Goal: Task Accomplishment & Management: Manage account settings

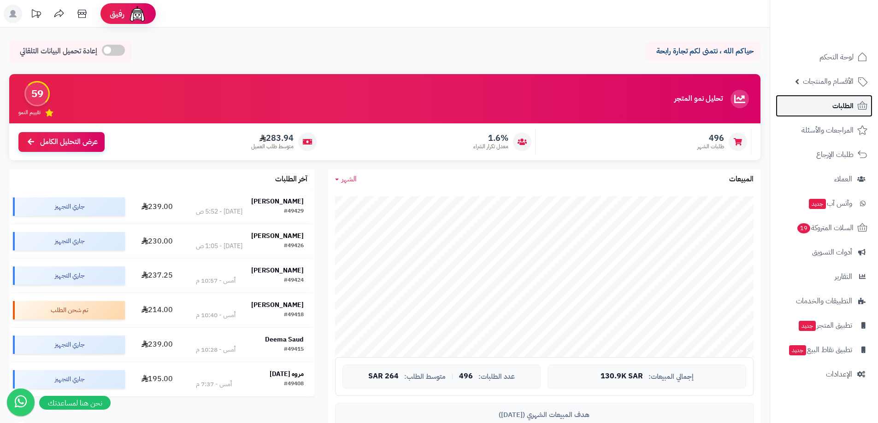
click at [842, 101] on span "الطلبات" at bounding box center [842, 106] width 21 height 13
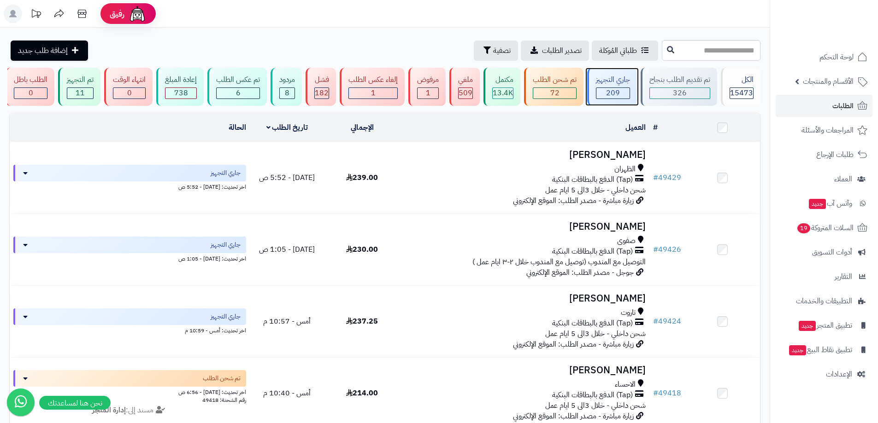
click at [610, 80] on div "جاري التجهيز" at bounding box center [613, 80] width 34 height 11
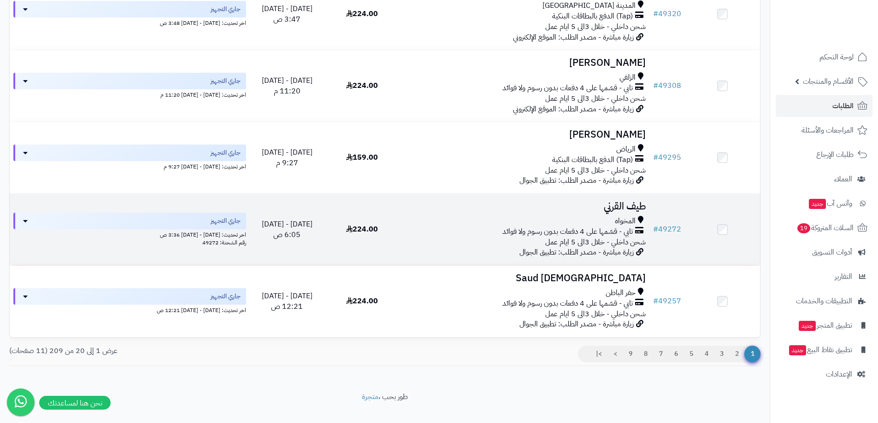
scroll to position [1244, 0]
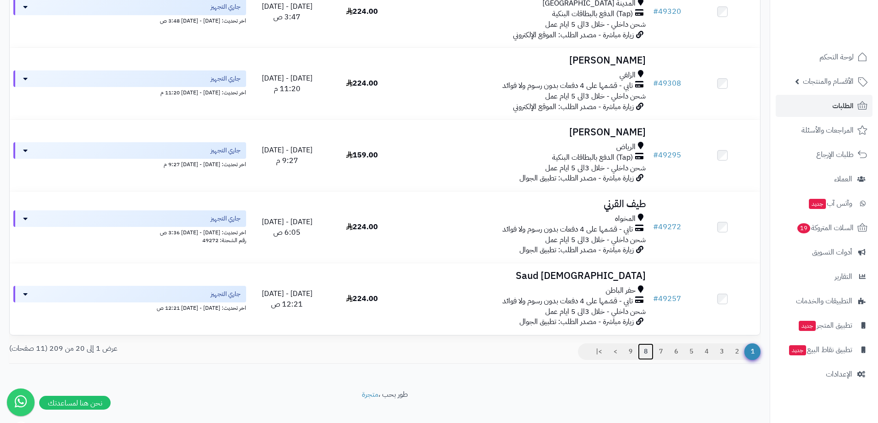
click at [649, 360] on link "8" at bounding box center [646, 352] width 16 height 17
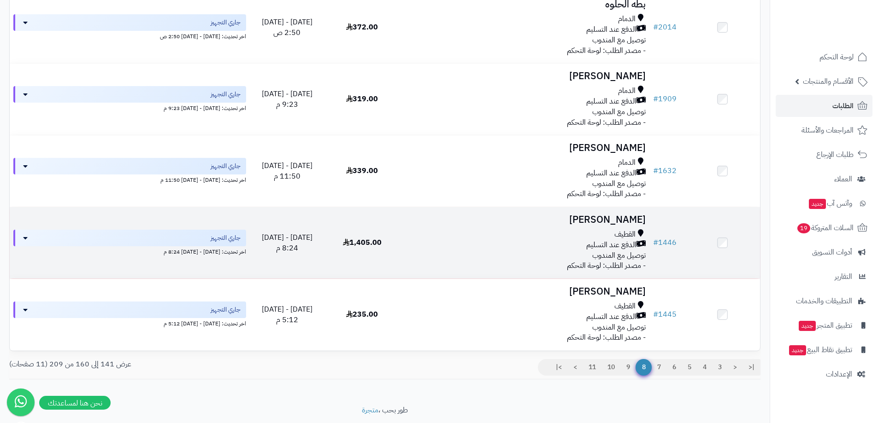
scroll to position [1262, 0]
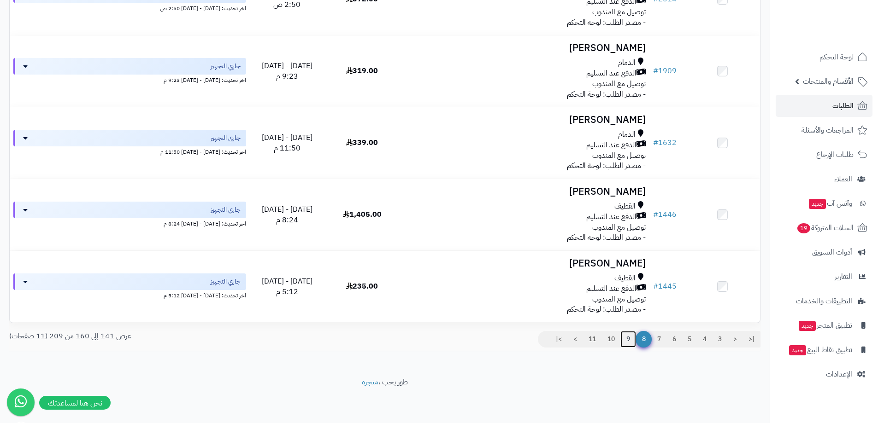
click at [625, 341] on link "9" at bounding box center [628, 339] width 16 height 17
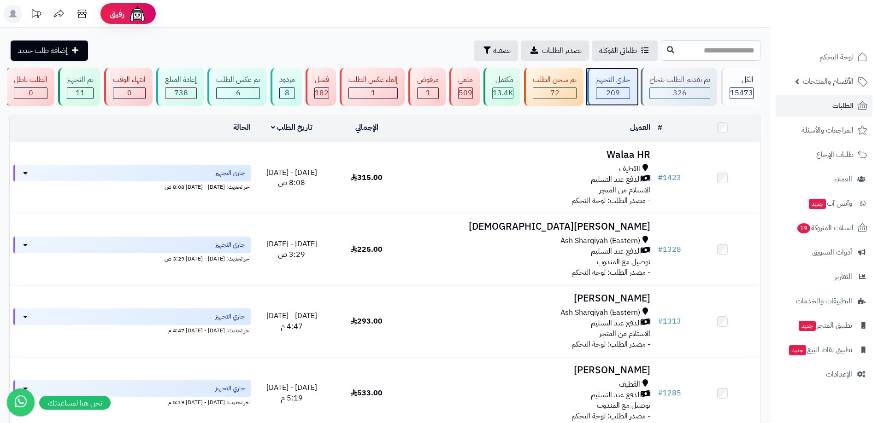
click at [619, 82] on div "جاري التجهيز" at bounding box center [613, 80] width 34 height 11
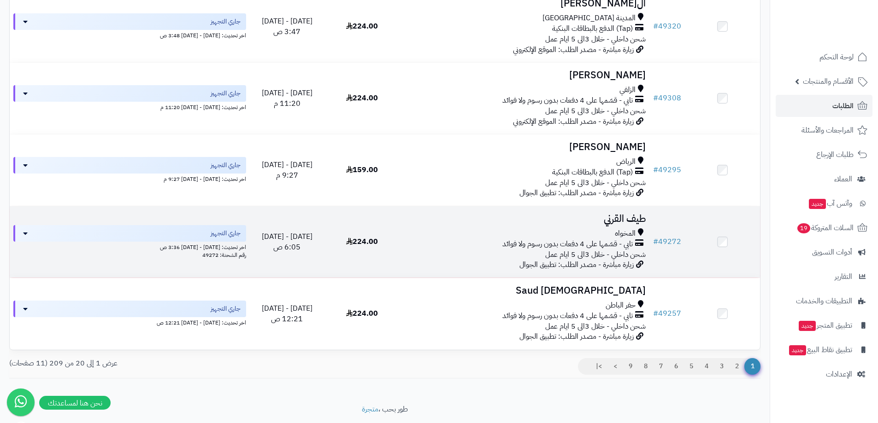
scroll to position [1262, 0]
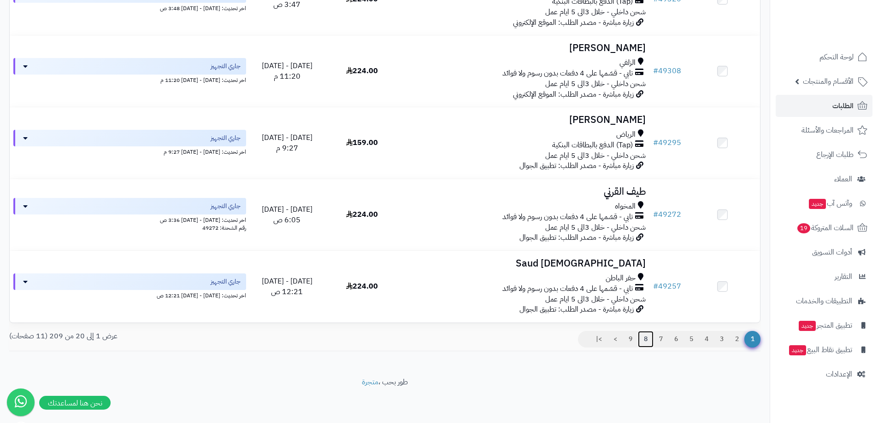
click at [642, 342] on link "8" at bounding box center [646, 339] width 16 height 17
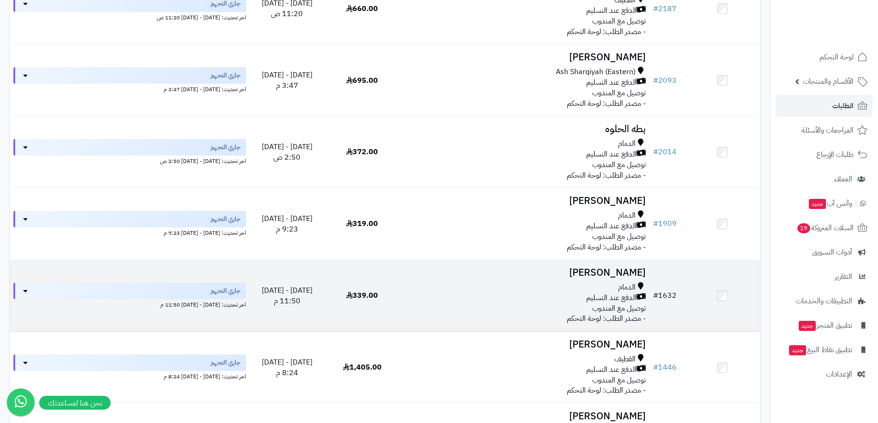
scroll to position [1262, 0]
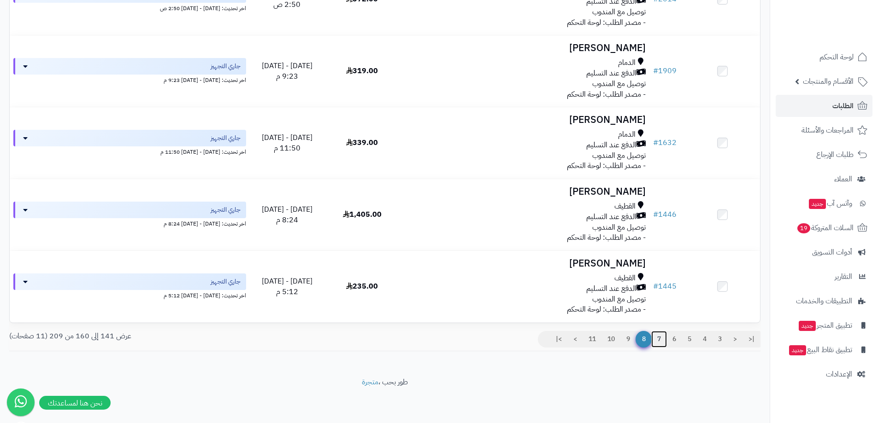
click at [657, 338] on link "7" at bounding box center [659, 339] width 16 height 17
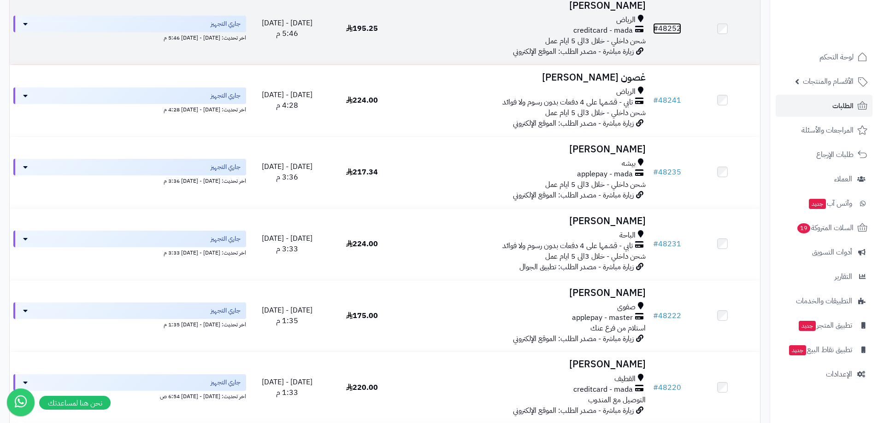
scroll to position [709, 0]
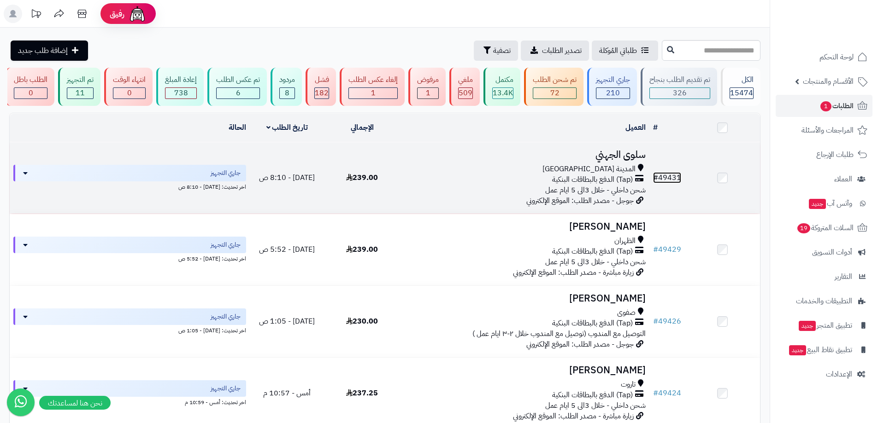
click at [674, 176] on link "# 49431" at bounding box center [667, 177] width 28 height 11
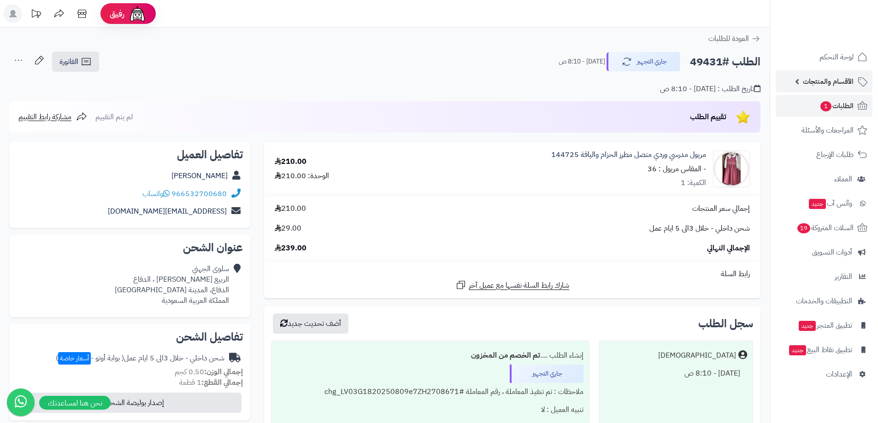
click at [830, 79] on span "الأقسام والمنتجات" at bounding box center [828, 81] width 51 height 13
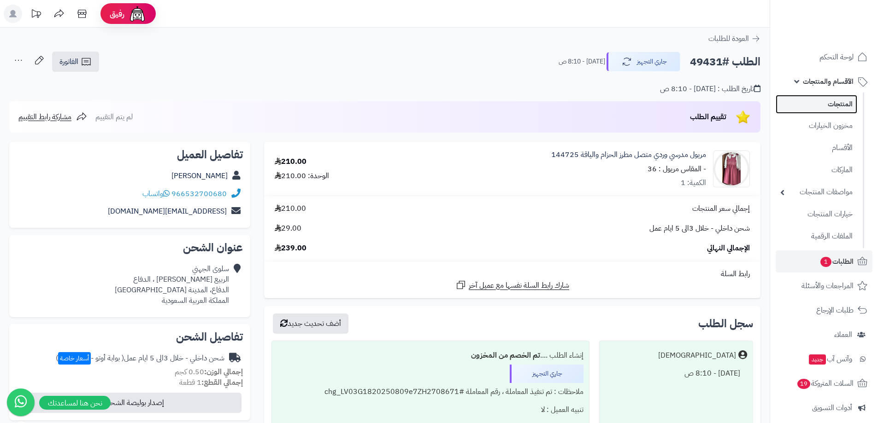
click at [824, 96] on link "المنتجات" at bounding box center [816, 104] width 82 height 19
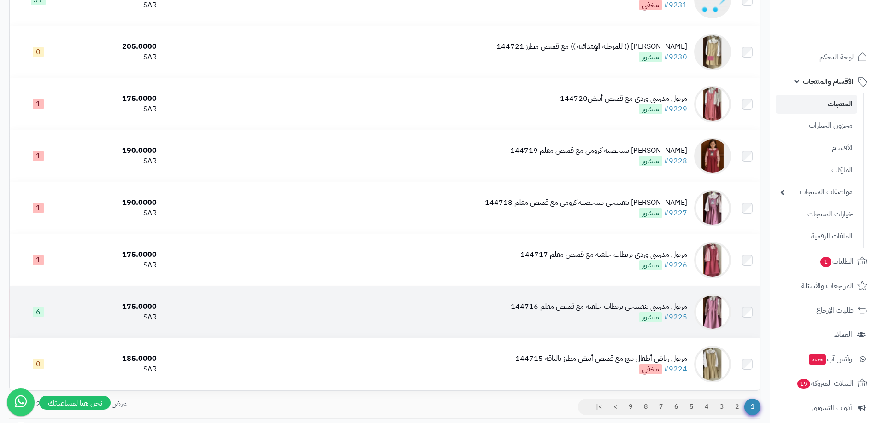
scroll to position [838, 0]
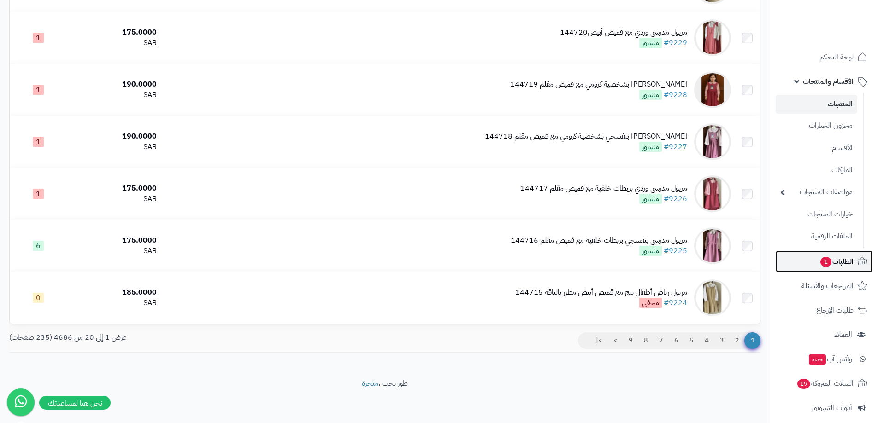
click at [824, 269] on link "الطلبات 1" at bounding box center [823, 262] width 97 height 22
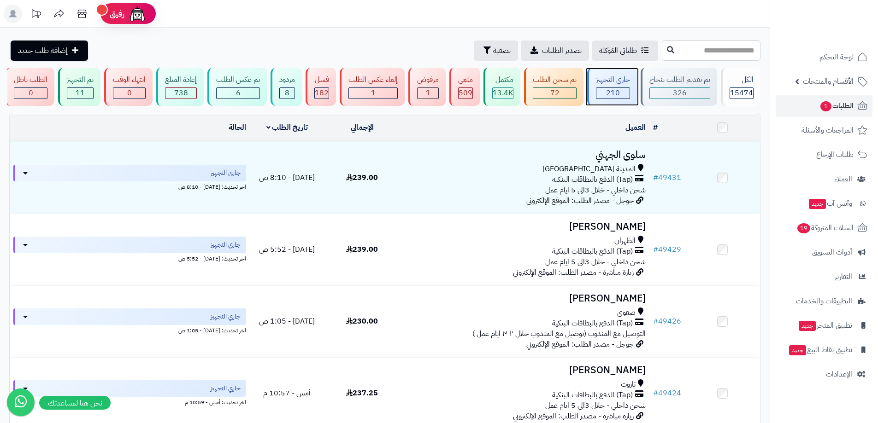
click at [617, 87] on div "جاري التجهيز 210" at bounding box center [612, 87] width 50 height 38
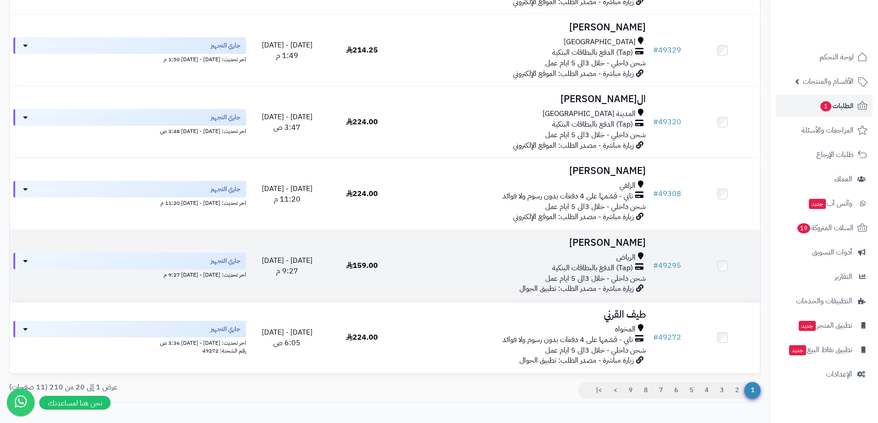
scroll to position [1262, 0]
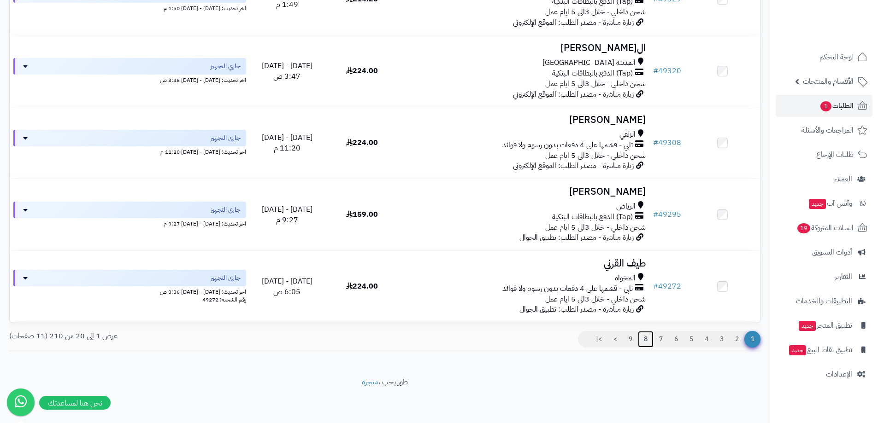
click at [638, 341] on link "8" at bounding box center [646, 339] width 16 height 17
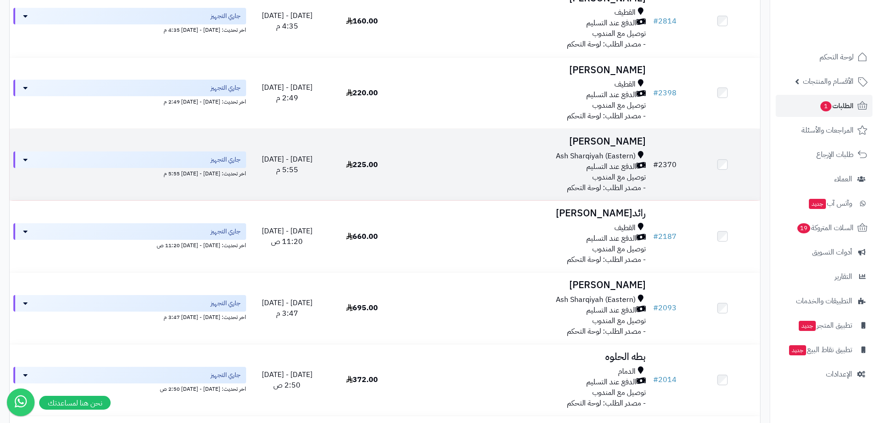
scroll to position [1198, 0]
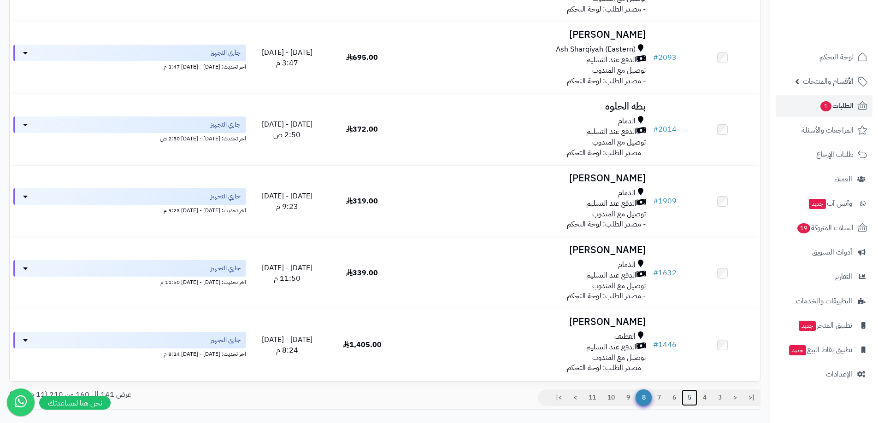
click at [692, 404] on link "5" at bounding box center [689, 398] width 16 height 17
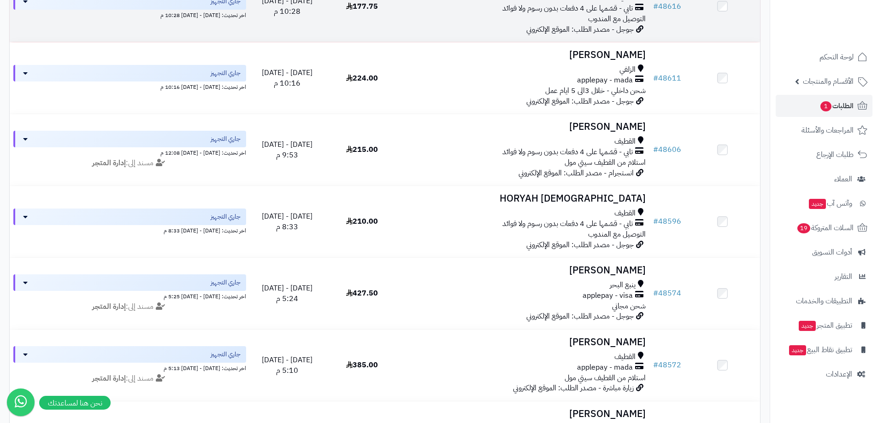
scroll to position [1262, 0]
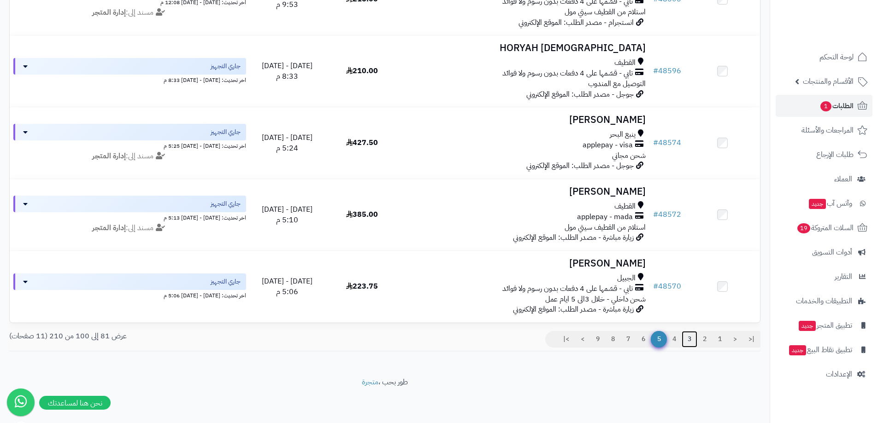
click at [686, 341] on link "3" at bounding box center [689, 339] width 16 height 17
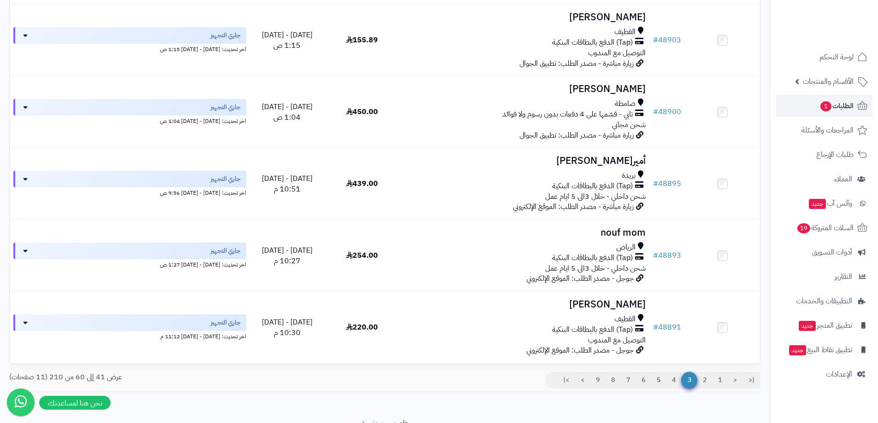
scroll to position [1255, 0]
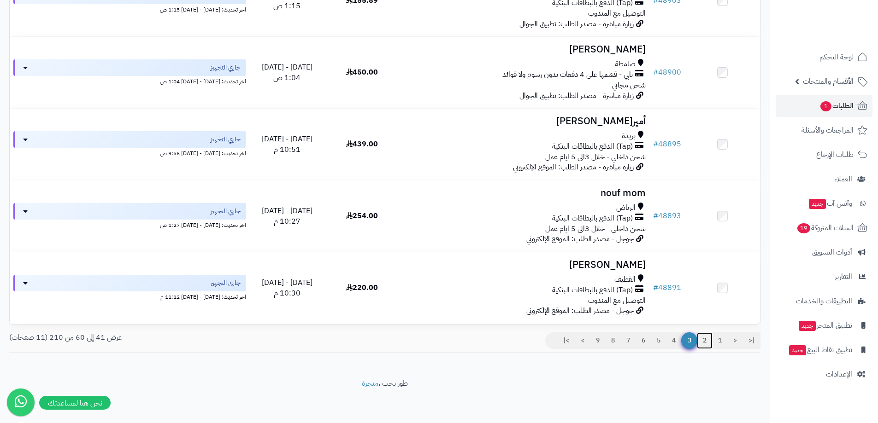
click at [702, 340] on link "2" at bounding box center [705, 341] width 16 height 17
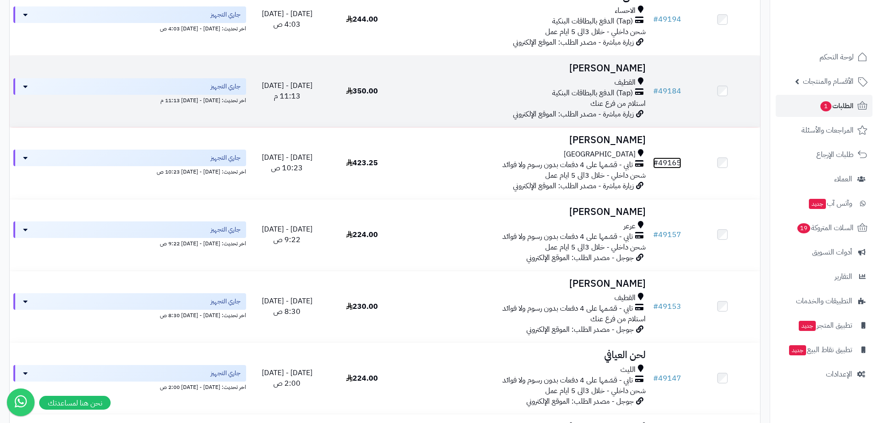
scroll to position [709, 0]
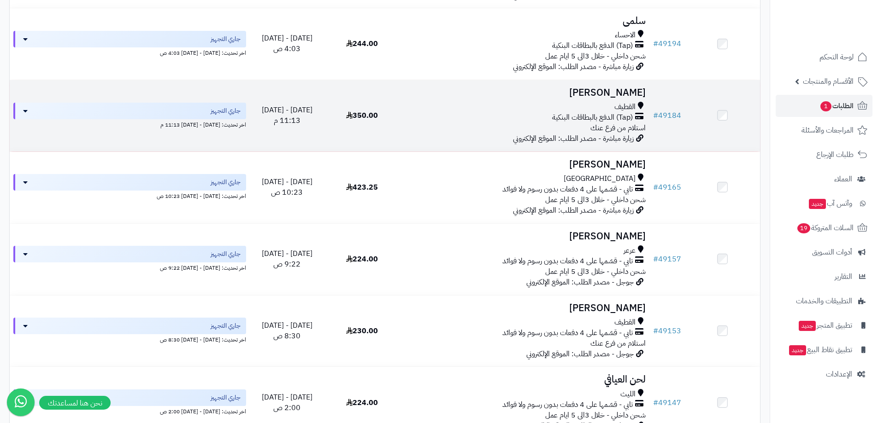
drag, startPoint x: 668, startPoint y: 115, endPoint x: 661, endPoint y: 120, distance: 8.2
click at [661, 120] on td "# 49184" at bounding box center [666, 115] width 35 height 71
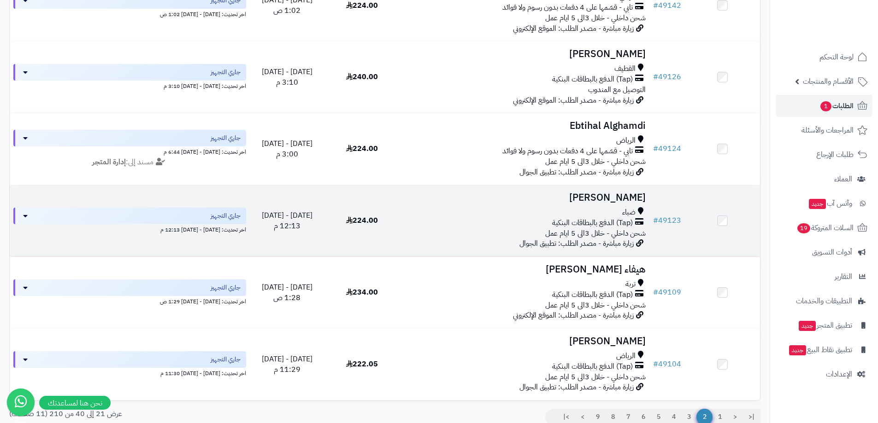
scroll to position [1269, 0]
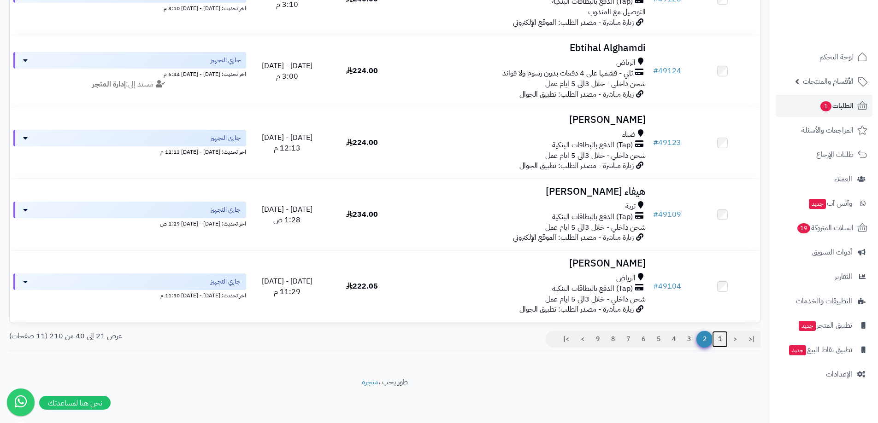
click at [719, 345] on link "1" at bounding box center [720, 339] width 16 height 17
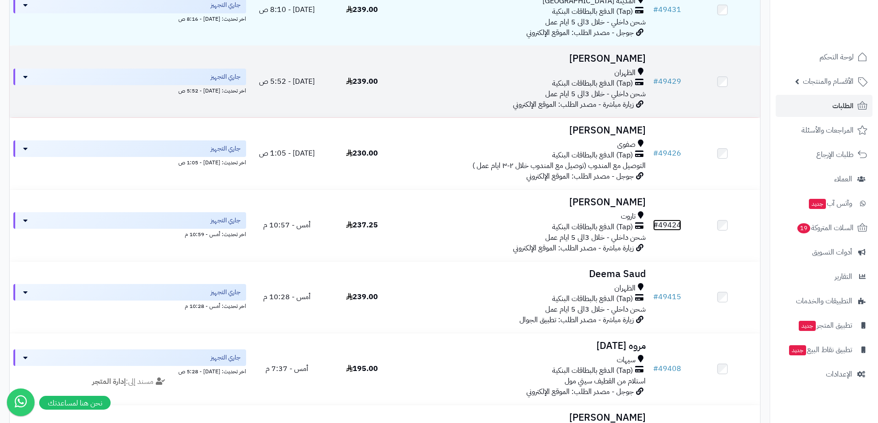
scroll to position [156, 0]
